Goal: Transaction & Acquisition: Purchase product/service

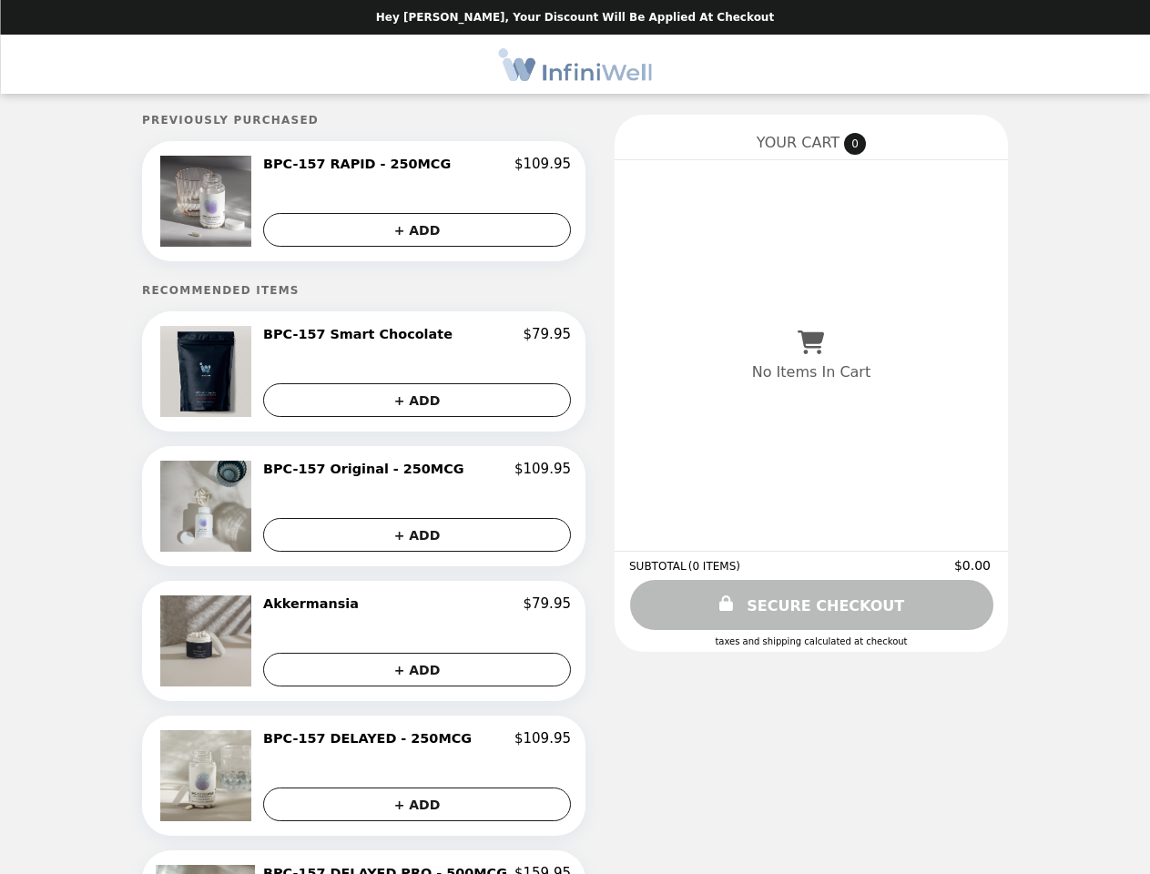
click at [237, 203] on img at bounding box center [208, 201] width 96 height 91
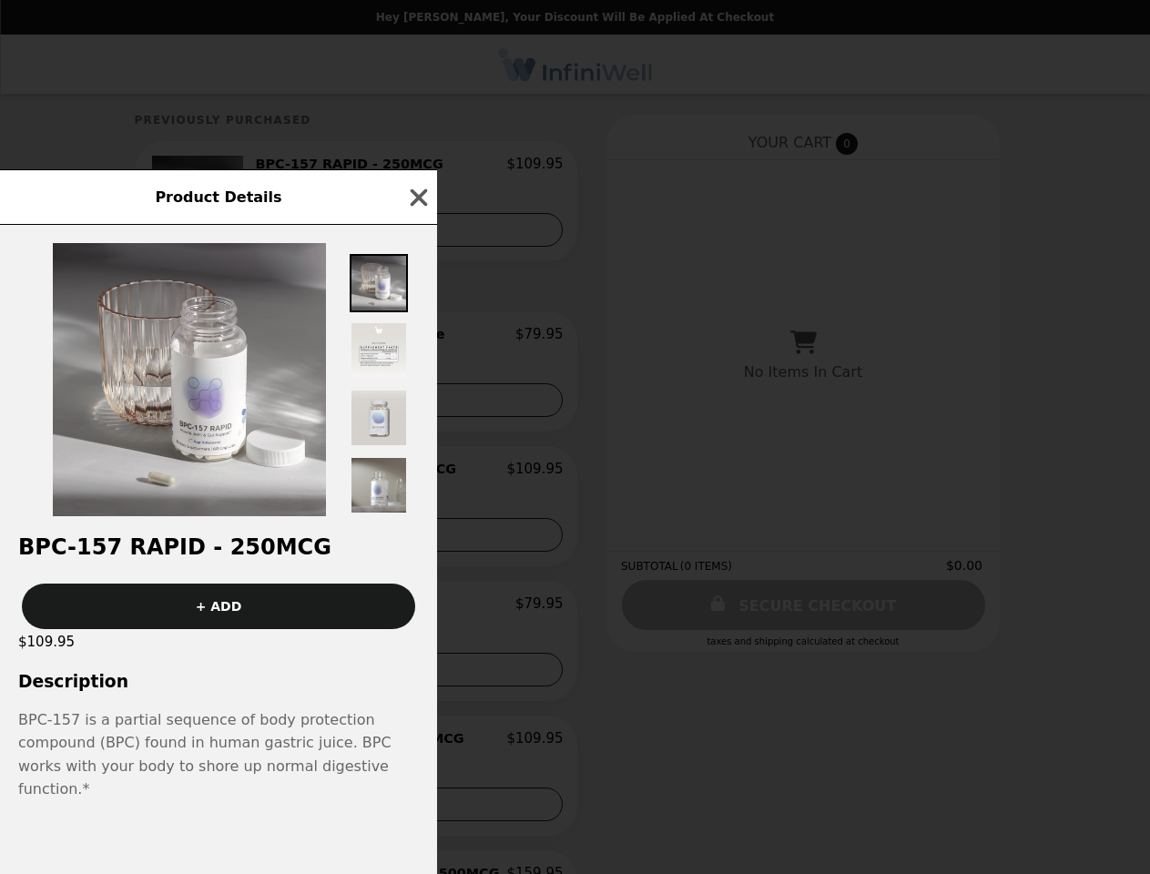
click at [417, 167] on div "Product Details BPC-157 RAPID - 250MCG + ADD $109.95 Description BPC-157 is a p…" at bounding box center [575, 437] width 1150 height 874
click at [417, 225] on div "Product Details" at bounding box center [218, 197] width 437 height 56
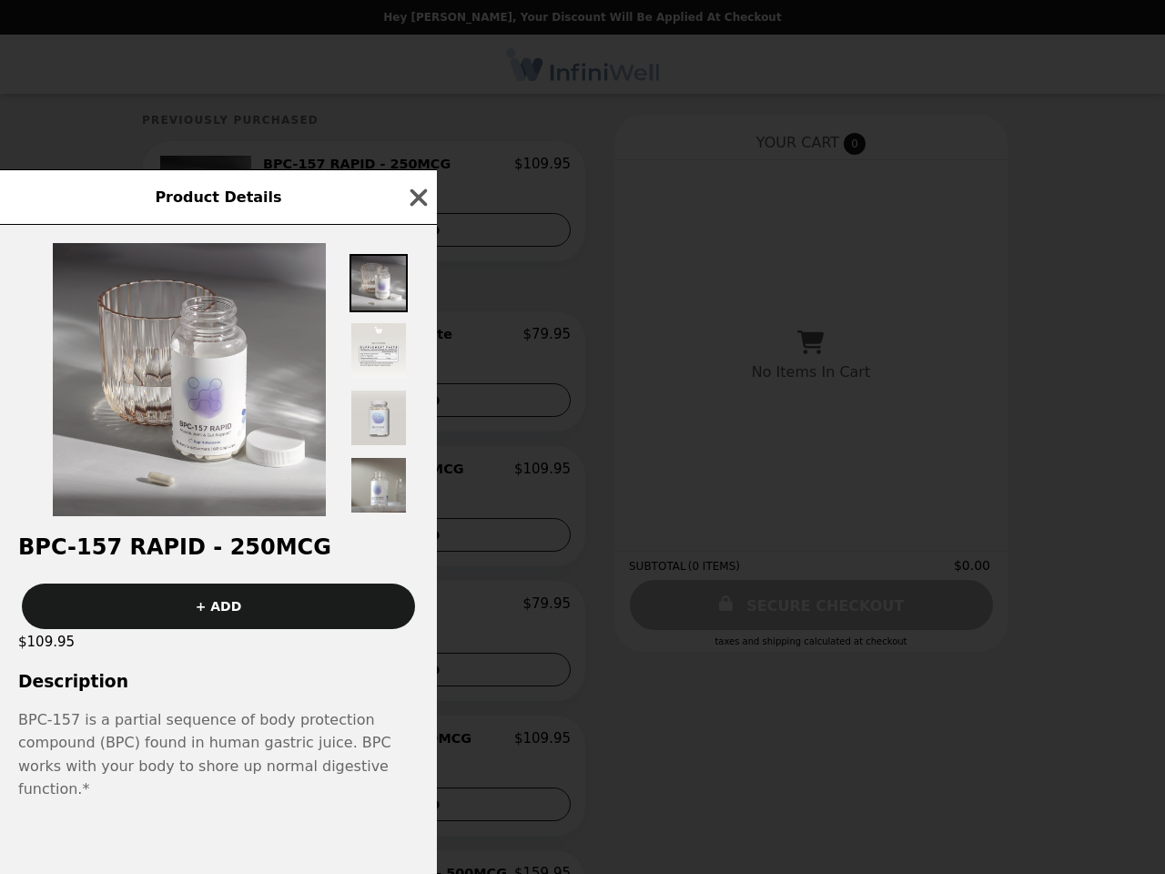
click at [237, 375] on img at bounding box center [189, 379] width 273 height 273
click at [417, 339] on div "Product Details BPC-157 RAPID - 250MCG + ADD $109.95 Description BPC-157 is a p…" at bounding box center [582, 437] width 1165 height 874
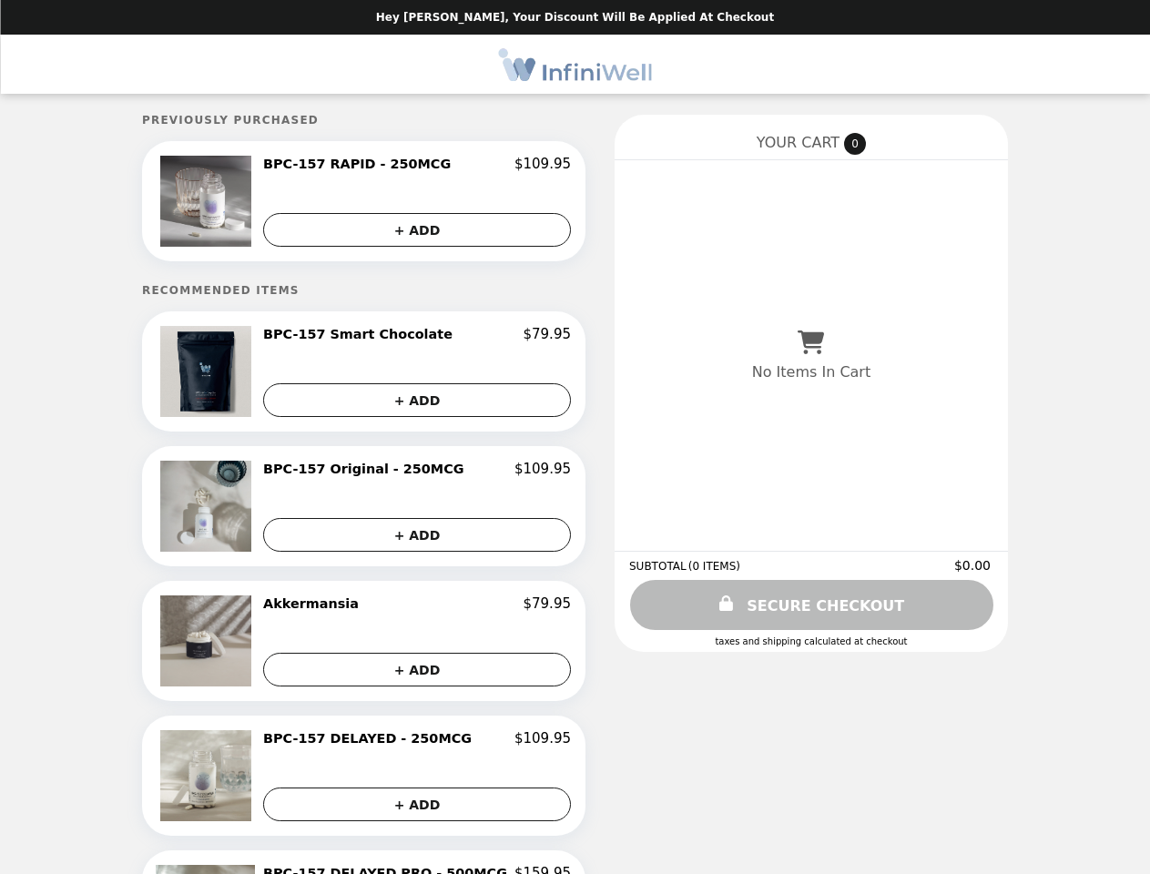
click at [237, 510] on img at bounding box center [208, 506] width 96 height 91
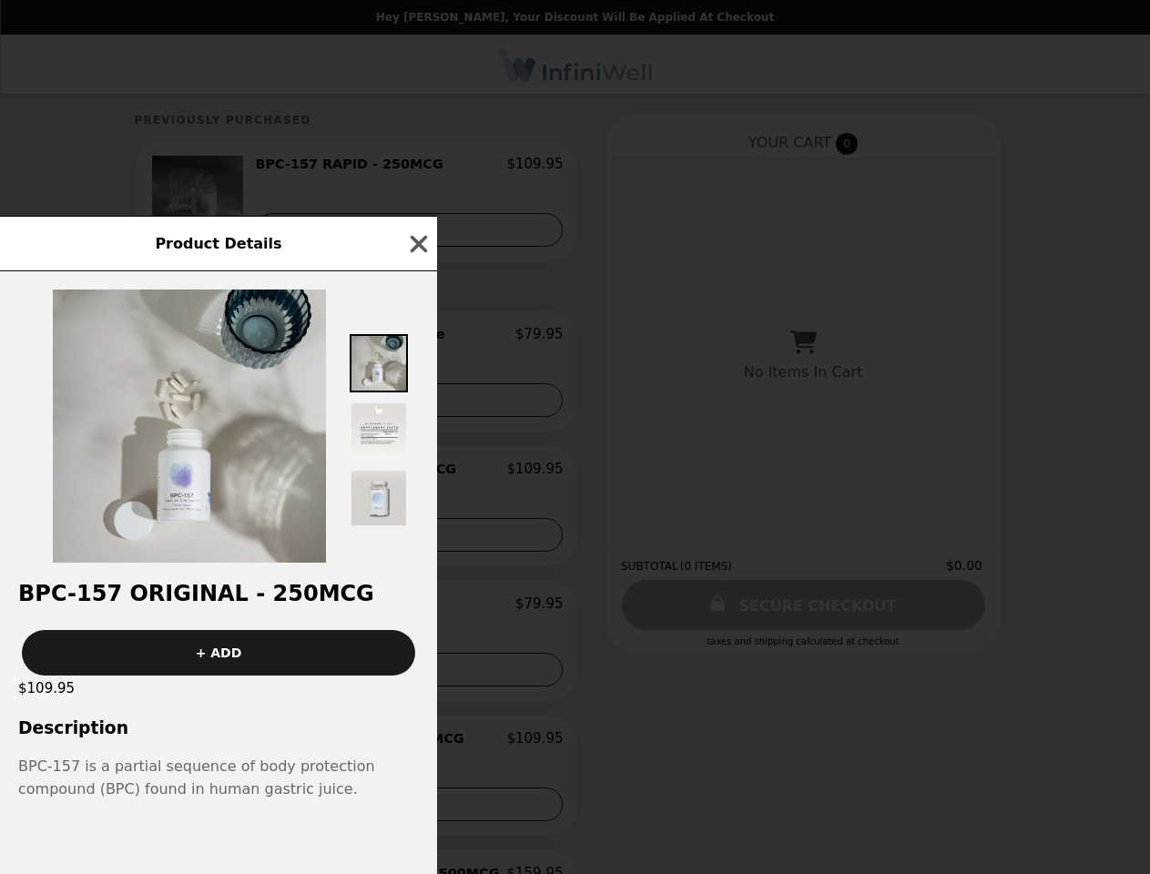
click at [417, 473] on div "Product Details BPC-157 Original - 250MCG + ADD $109.95 Description BPC-157 is …" at bounding box center [575, 437] width 1150 height 874
click at [417, 538] on div at bounding box center [218, 416] width 437 height 291
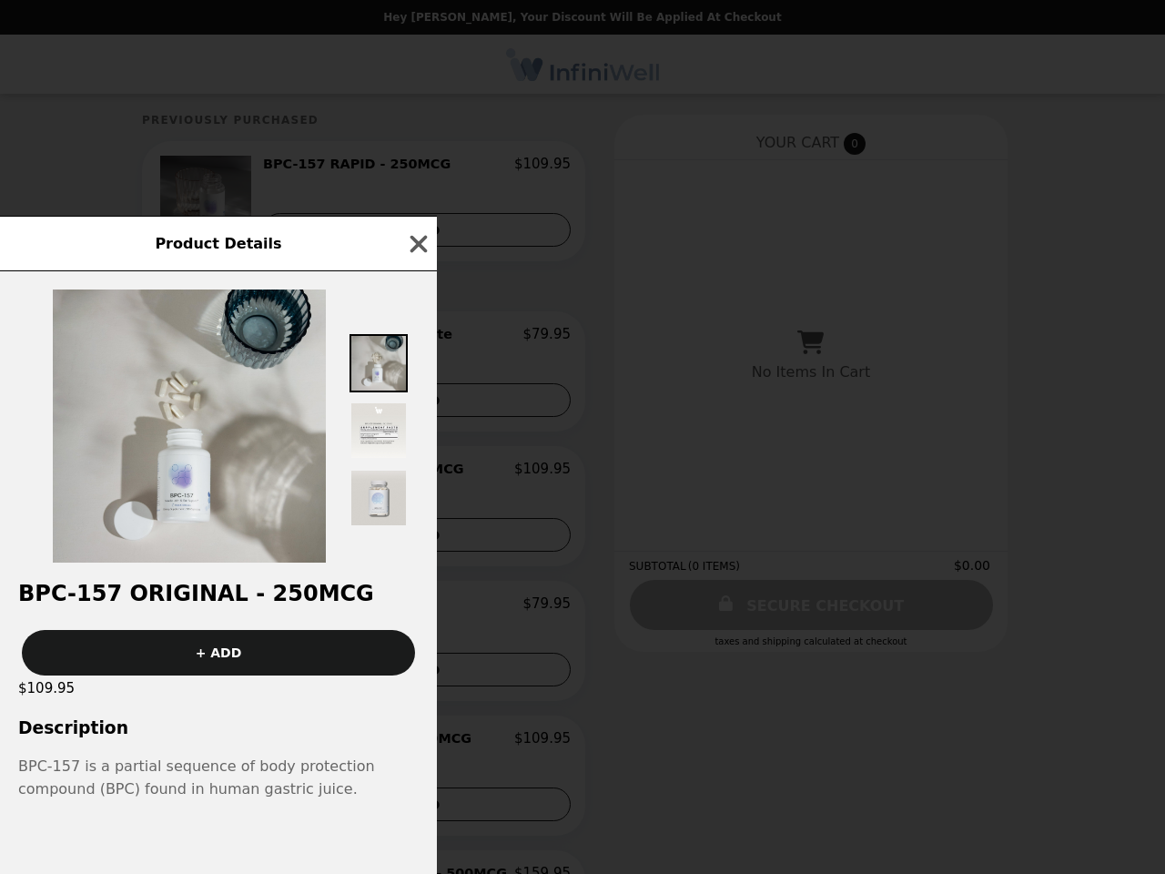
click at [237, 644] on button "+ ADD" at bounding box center [218, 653] width 393 height 46
